Goal: Information Seeking & Learning: Learn about a topic

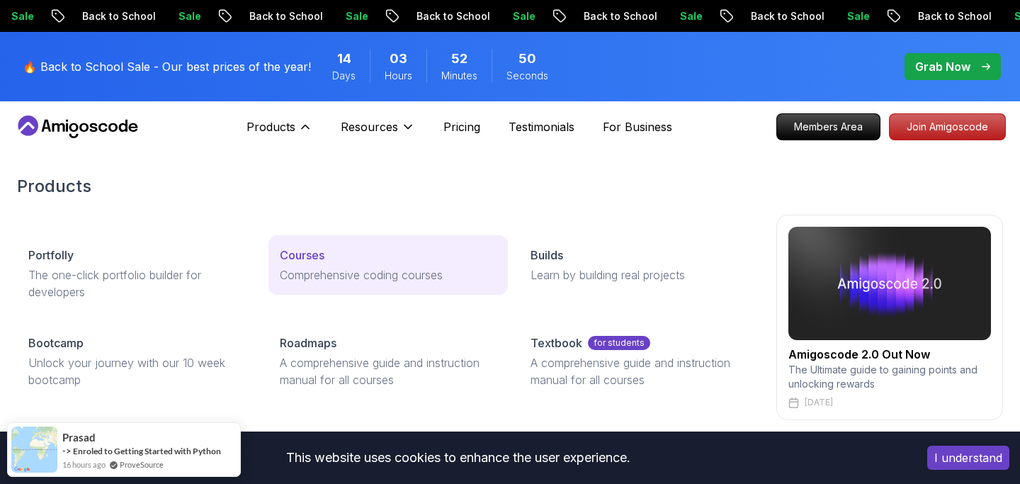
click at [300, 251] on p "Courses" at bounding box center [302, 254] width 45 height 17
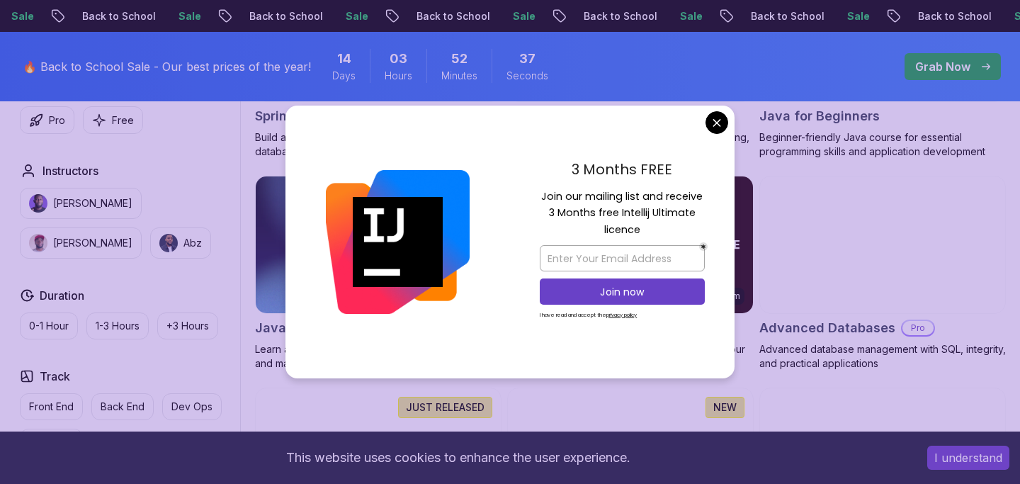
scroll to position [818, 0]
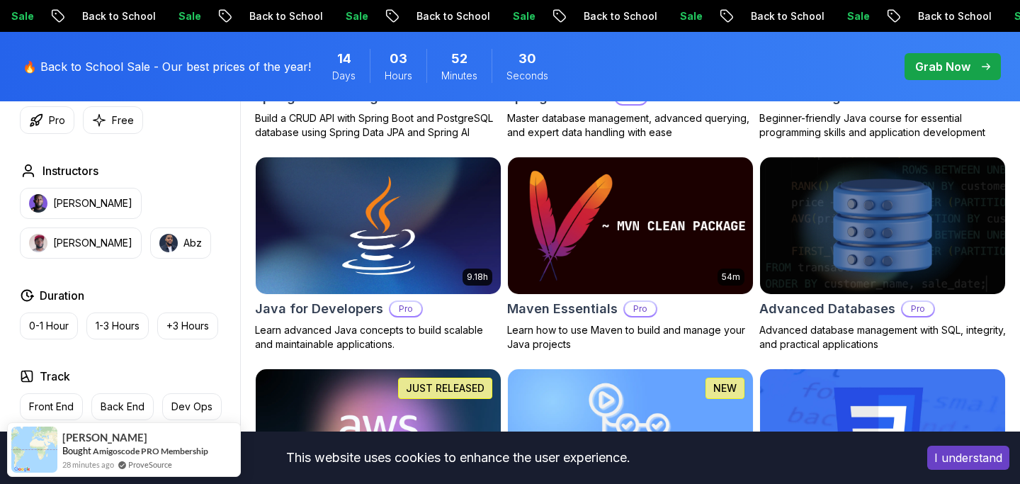
scroll to position [826, 0]
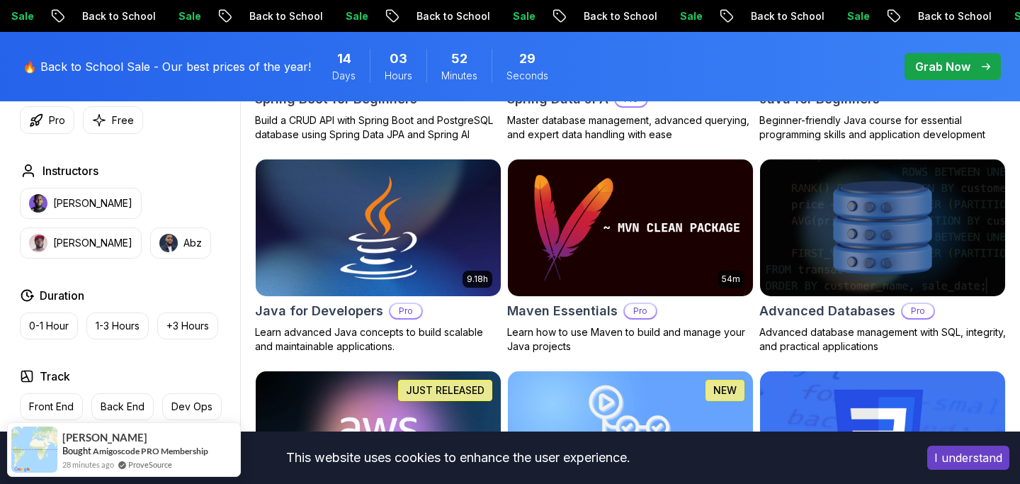
click at [418, 253] on img at bounding box center [377, 228] width 257 height 144
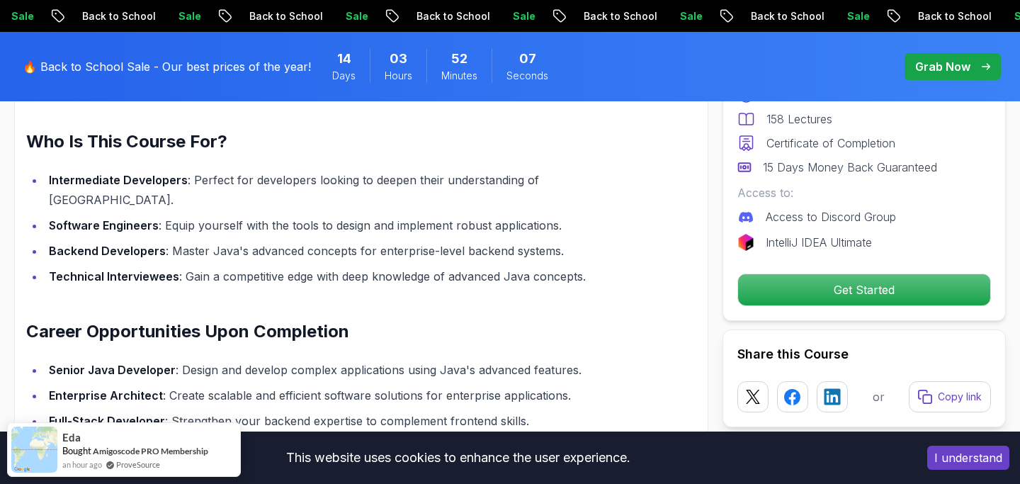
scroll to position [1068, 0]
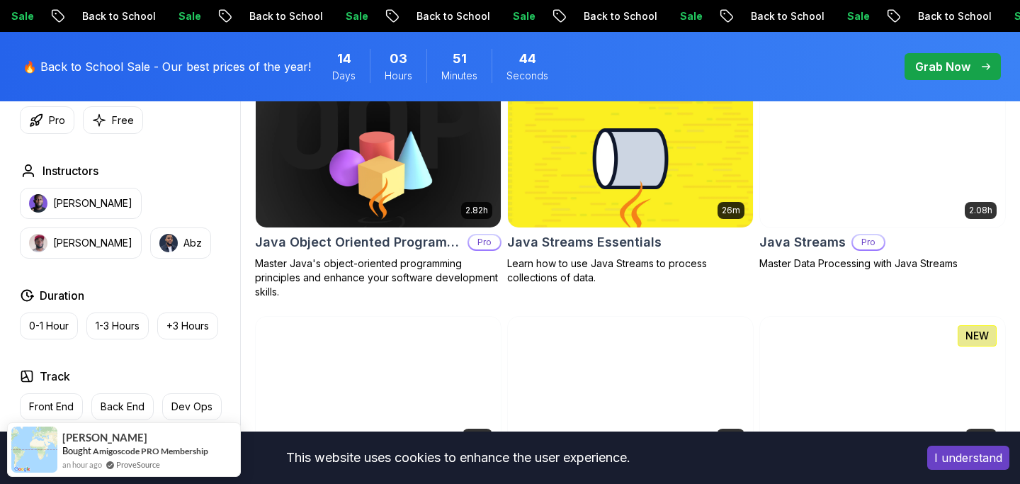
scroll to position [2239, 0]
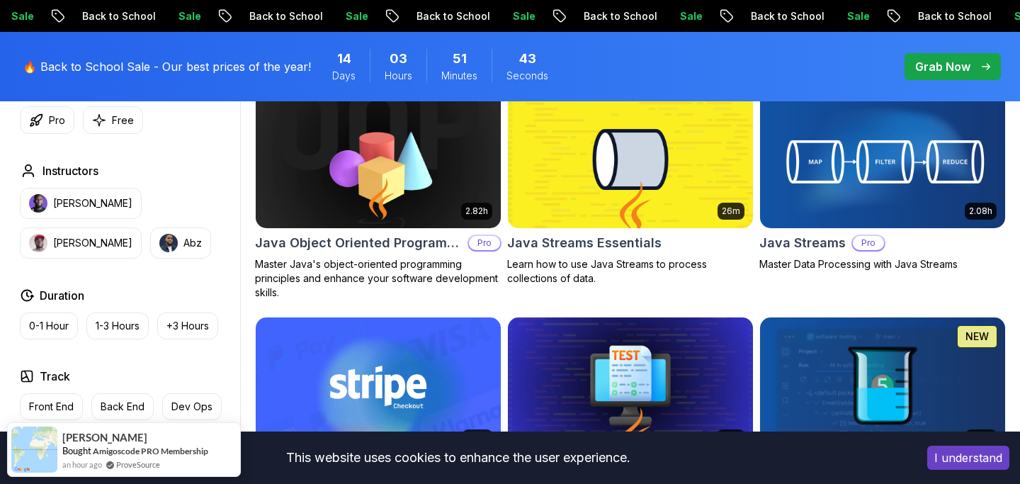
click at [877, 139] on img at bounding box center [881, 159] width 257 height 144
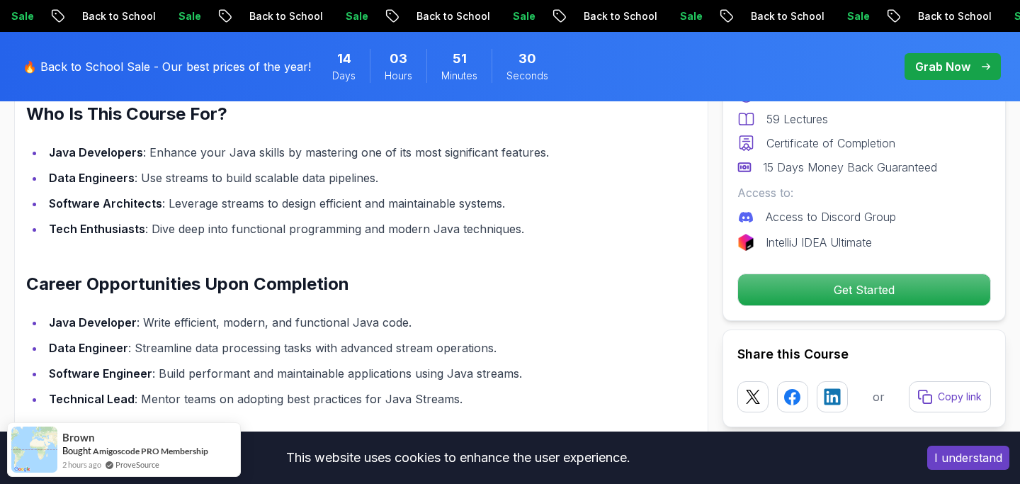
scroll to position [1769, 0]
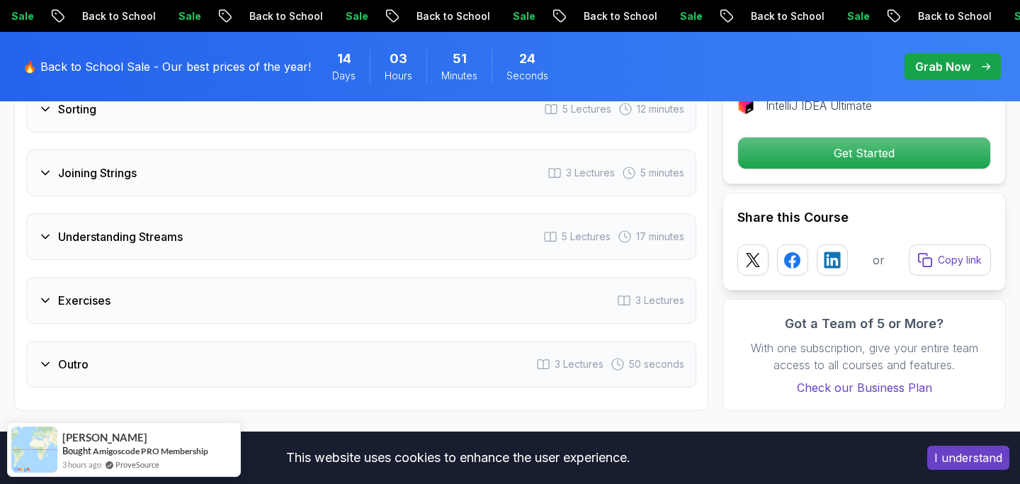
click at [473, 229] on div "Understanding Streams 5 Lectures 17 minutes" at bounding box center [361, 236] width 670 height 47
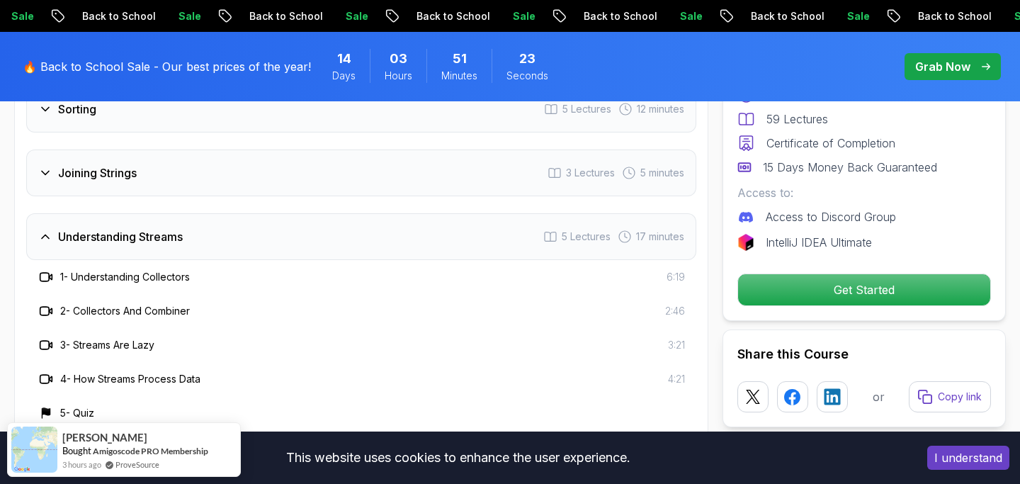
click at [473, 229] on div "Understanding Streams 5 Lectures 17 minutes" at bounding box center [361, 236] width 670 height 47
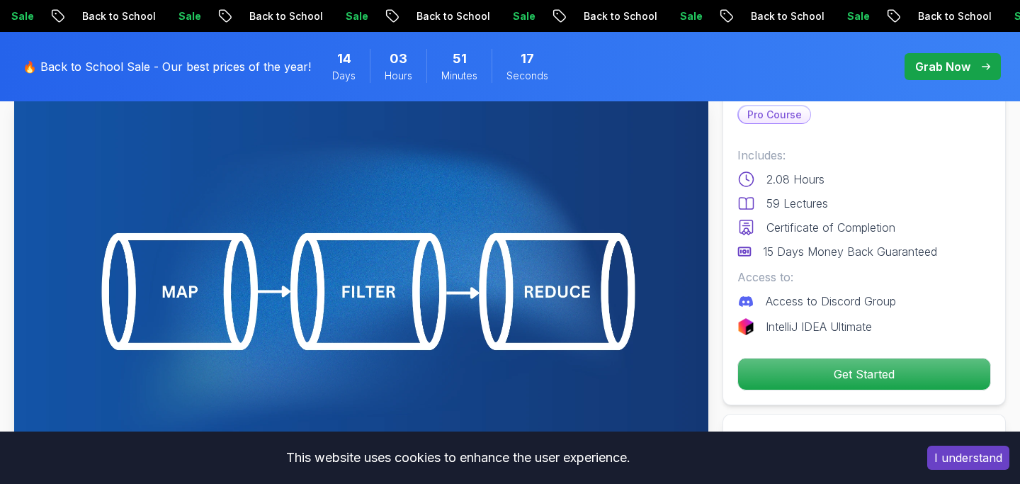
scroll to position [0, 0]
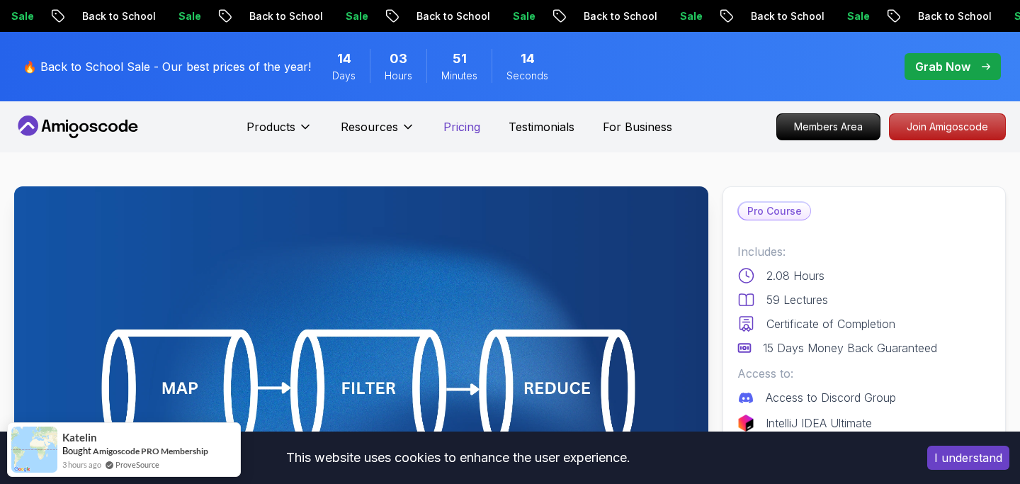
click at [450, 125] on p "Pricing" at bounding box center [461, 126] width 37 height 17
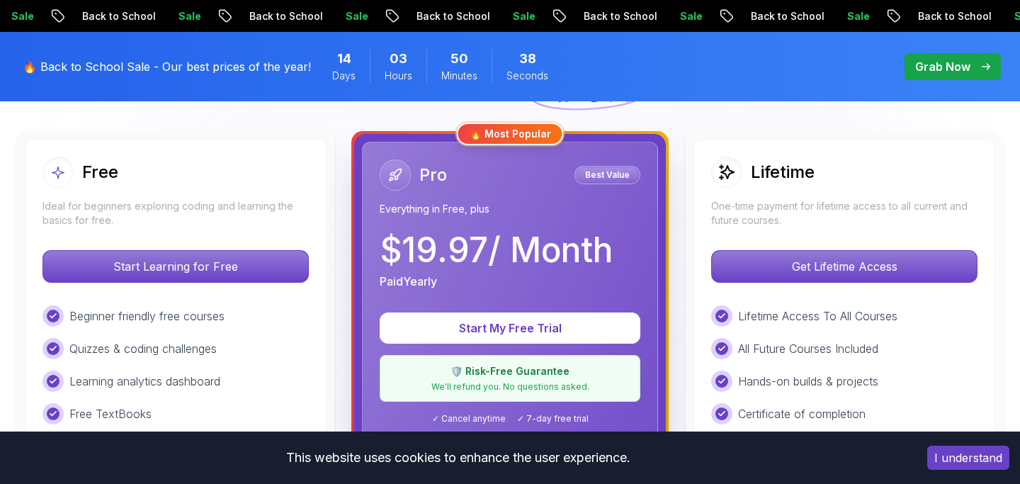
scroll to position [392, 0]
